Goal: Task Accomplishment & Management: Manage account settings

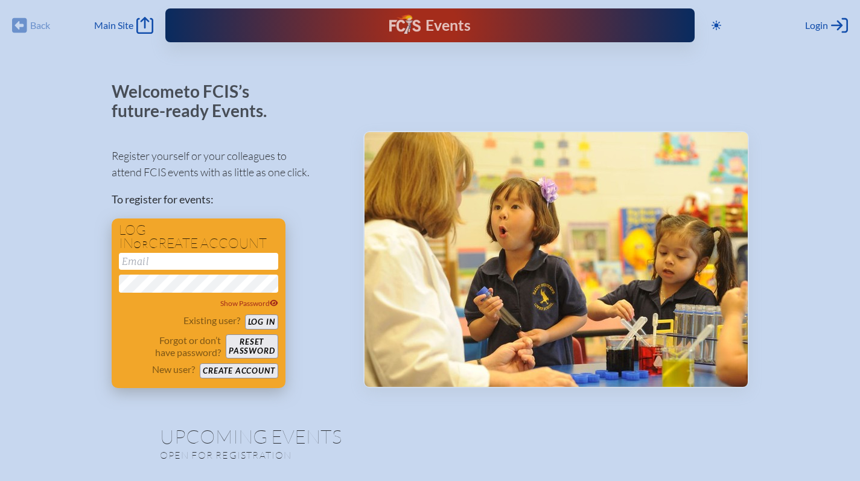
type input "[EMAIL_ADDRESS][DOMAIN_NAME]"
click at [259, 320] on button "Log in" at bounding box center [261, 321] width 33 height 15
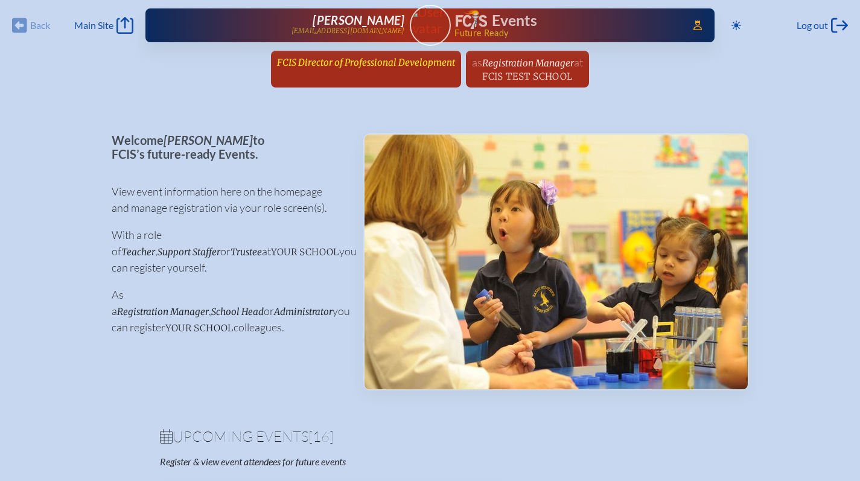
click at [350, 59] on span "FCIS Director of Professional Development" at bounding box center [366, 62] width 178 height 11
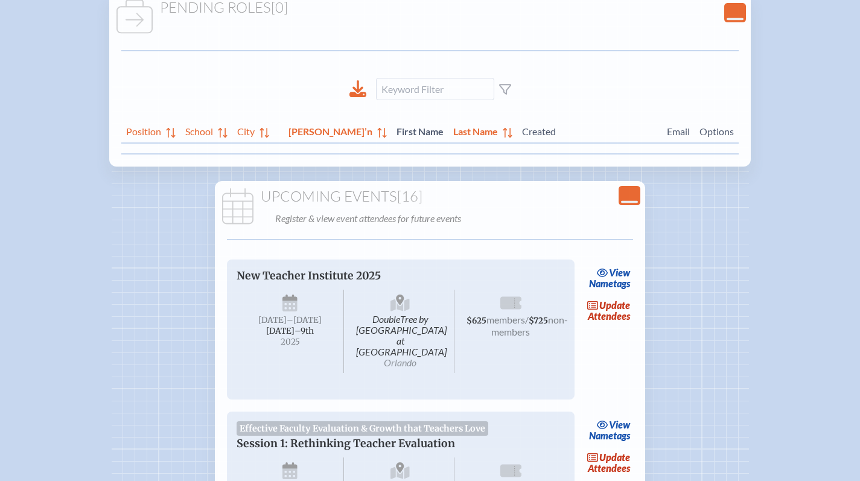
scroll to position [188, 0]
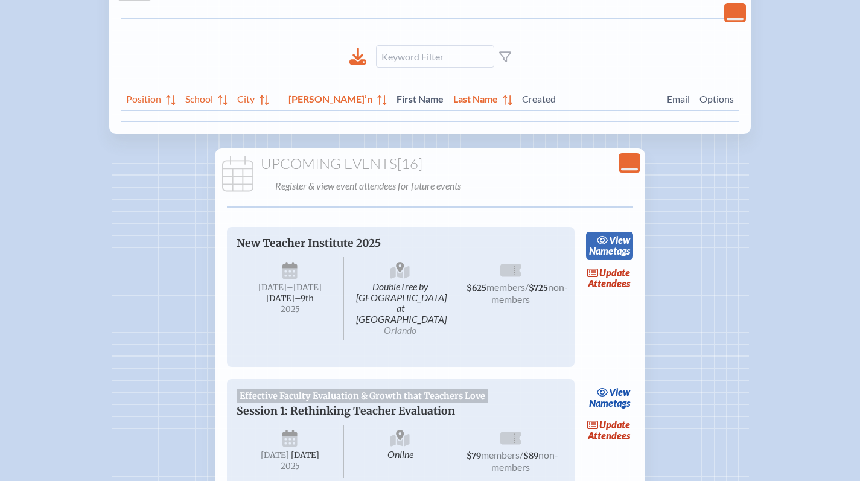
click at [616, 245] on link "view Nametags" at bounding box center [610, 246] width 48 height 28
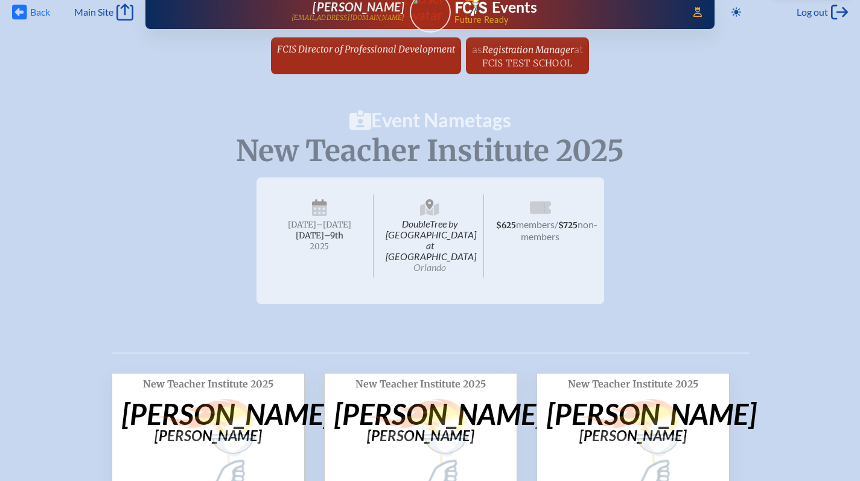
click at [24, 13] on icon at bounding box center [19, 12] width 15 height 15
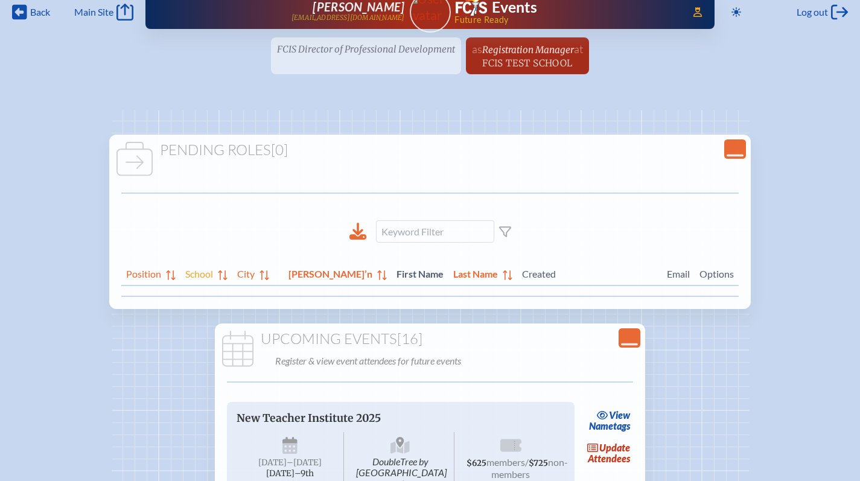
scroll to position [188, 0]
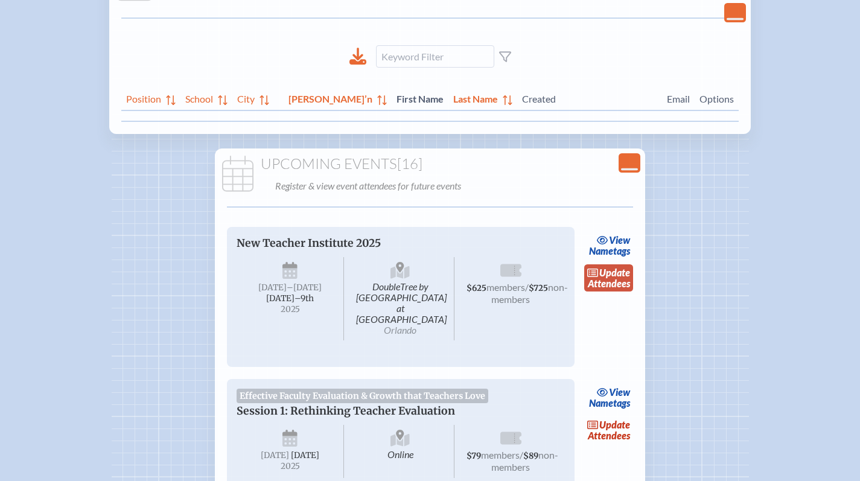
click at [600, 269] on span "update" at bounding box center [614, 272] width 31 height 11
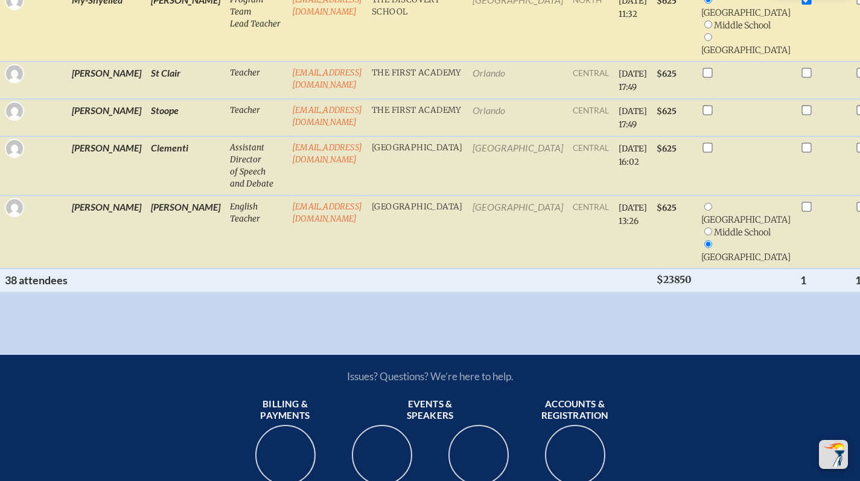
scroll to position [2704, 0]
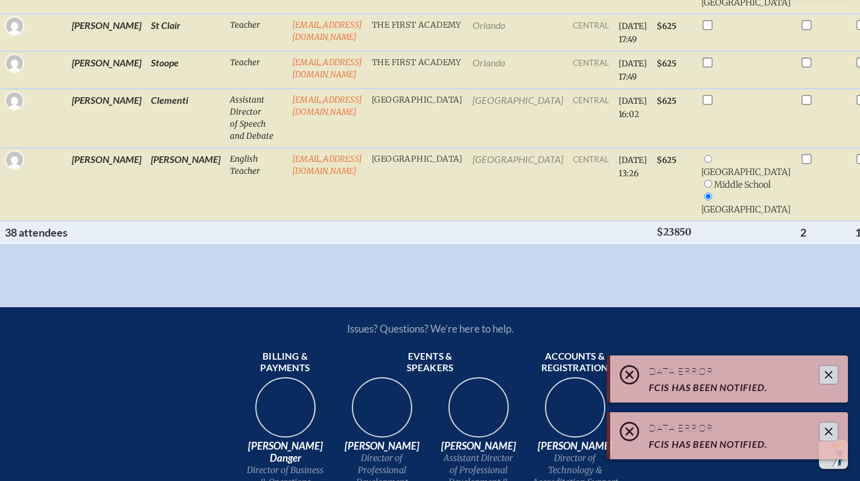
checkbox input "false"
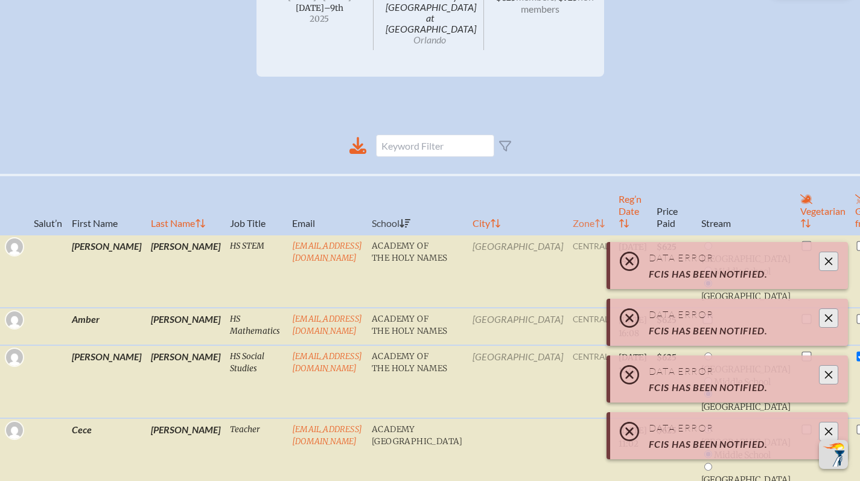
scroll to position [376, 0]
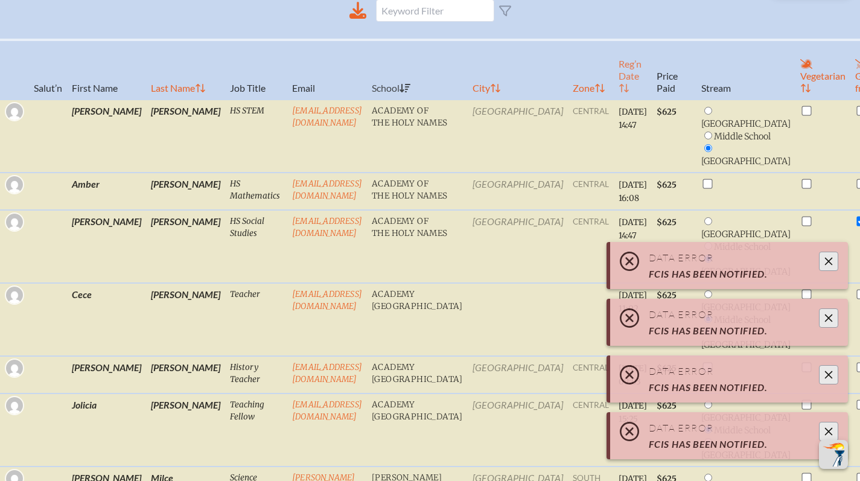
click at [614, 73] on th "Reg’n Date" at bounding box center [633, 70] width 38 height 60
checkbox input "false"
radio input "true"
radio input "false"
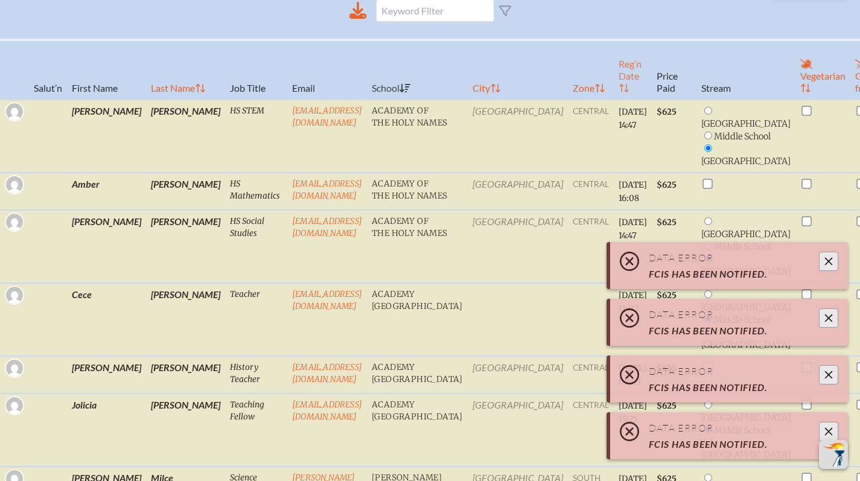
radio input "true"
checkbox input "true"
checkbox input "false"
radio input "false"
checkbox input "true"
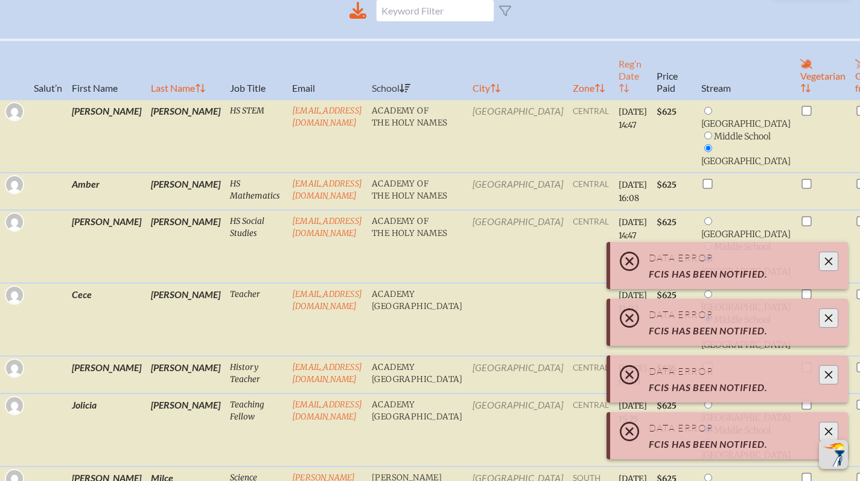
radio input "true"
checkbox input "true"
radio input "true"
radio input "false"
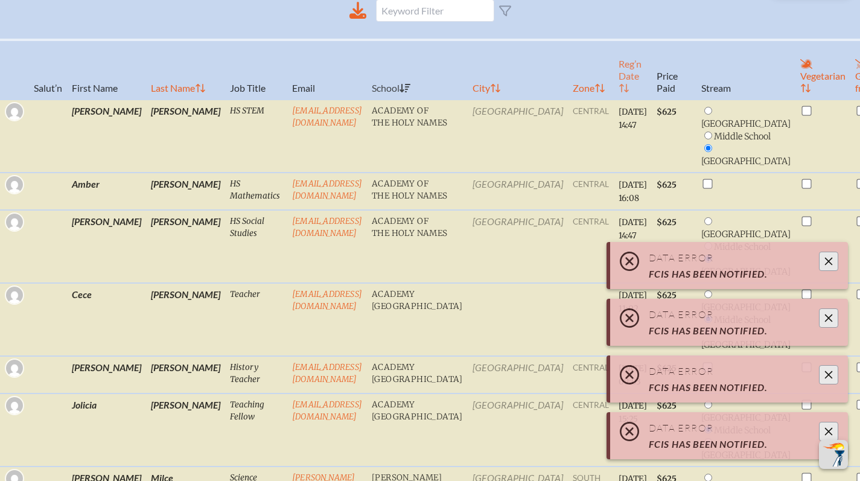
radio input "true"
checkbox input "false"
radio input "true"
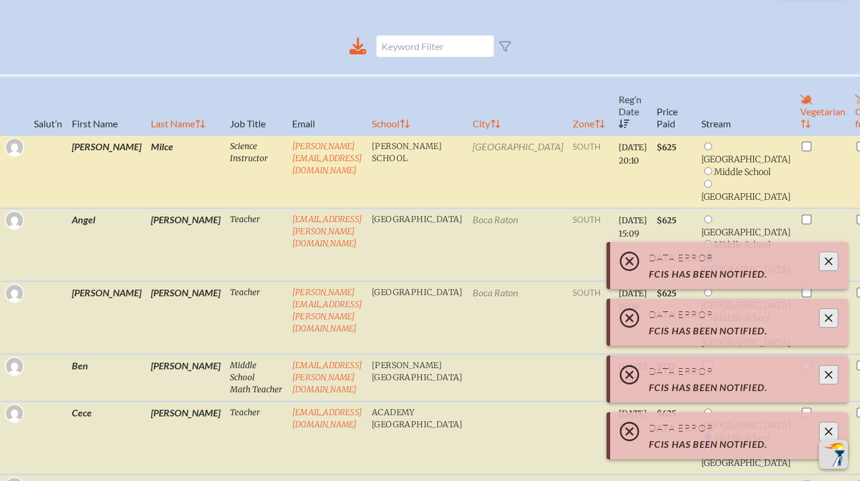
scroll to position [338, 0]
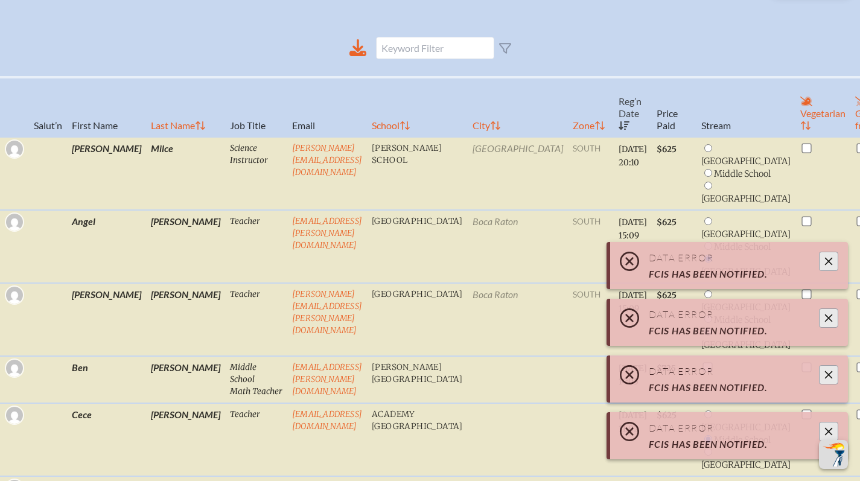
click at [828, 258] on icon "Close" at bounding box center [829, 261] width 10 height 10
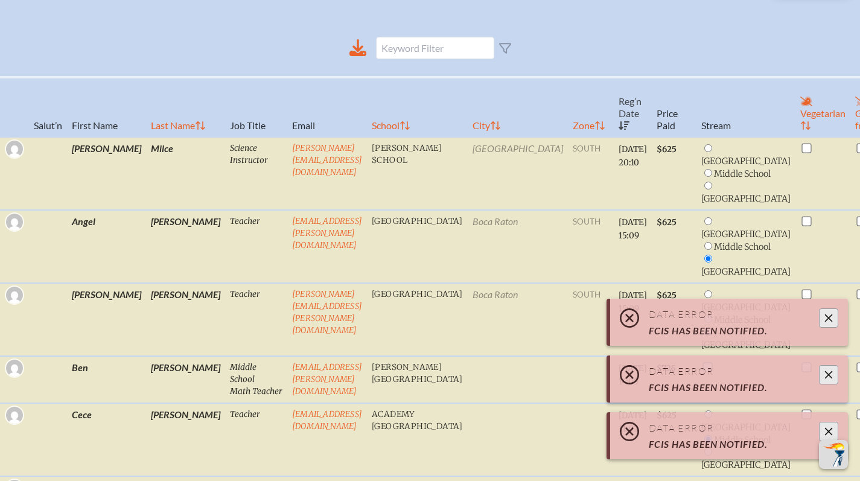
click at [830, 320] on icon "Close" at bounding box center [829, 318] width 8 height 8
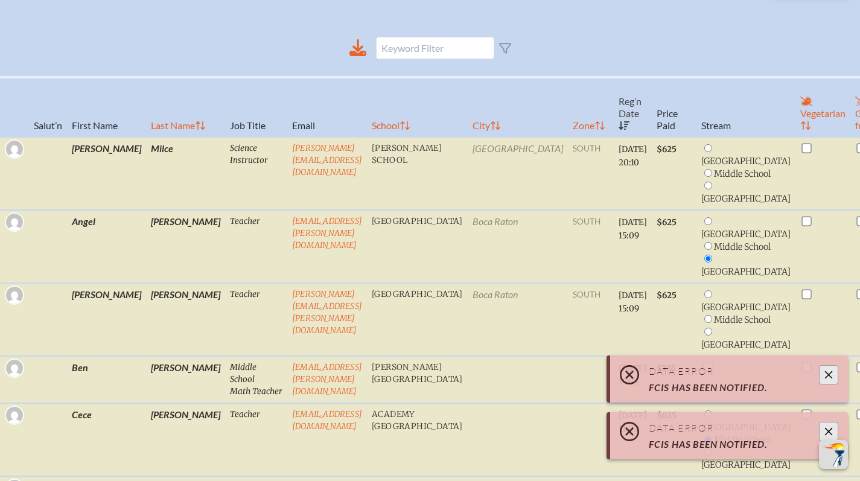
click at [830, 386] on div "Data Error FCIS has been notified." at bounding box center [729, 378] width 238 height 47
click at [831, 378] on icon "Close" at bounding box center [829, 375] width 10 height 10
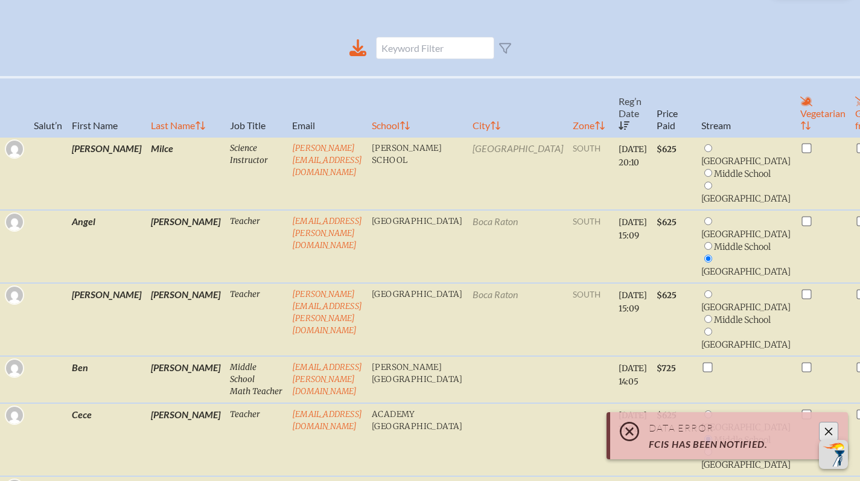
click at [833, 428] on button "Close" at bounding box center [828, 431] width 19 height 19
